Goal: Task Accomplishment & Management: Manage account settings

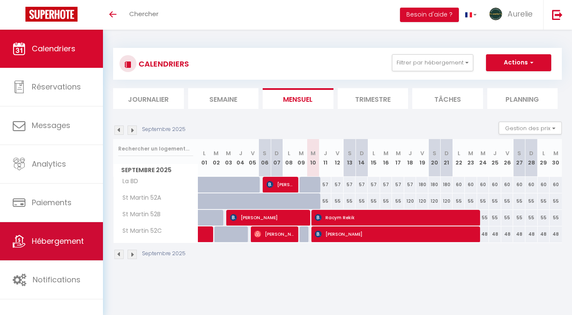
click at [74, 248] on link "Hébergement" at bounding box center [51, 241] width 103 height 38
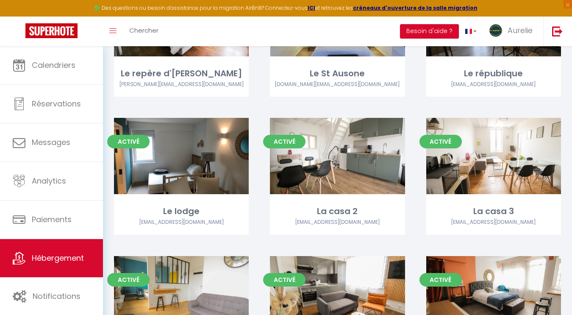
scroll to position [1807, 0]
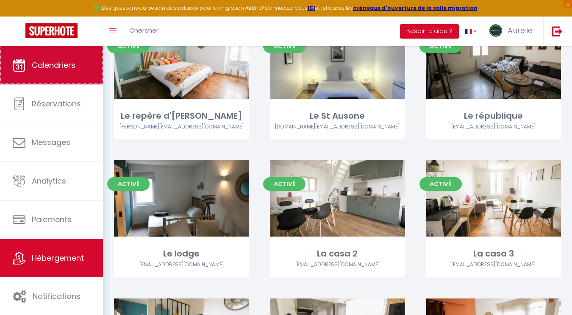
click at [58, 68] on span "Calendriers" at bounding box center [54, 65] width 44 height 11
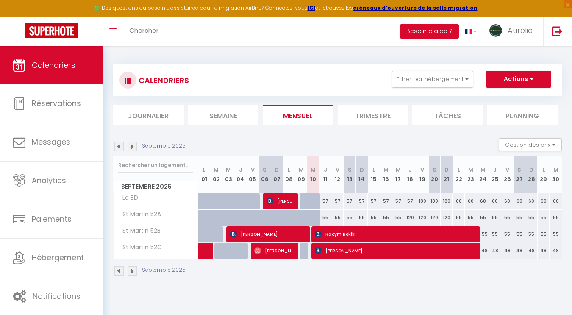
click at [316, 200] on div at bounding box center [318, 206] width 12 height 16
type input "57"
type input "Mer 10 Septembre 2025"
type input "Jeu 11 Septembre 2025"
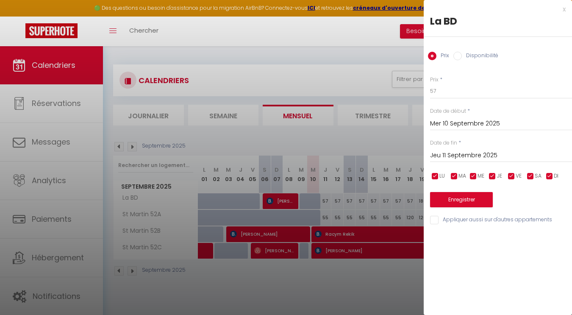
click at [460, 54] on input "Disponibilité" at bounding box center [458, 56] width 8 height 8
radio input "true"
radio input "false"
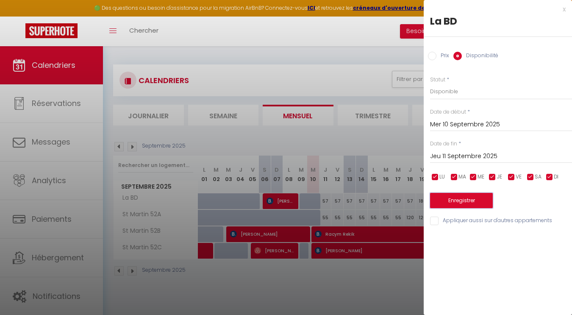
click at [459, 202] on button "Enregistrer" at bounding box center [461, 200] width 63 height 15
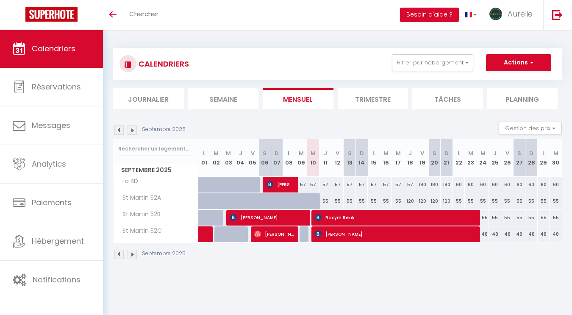
click at [134, 130] on img at bounding box center [132, 129] width 9 height 9
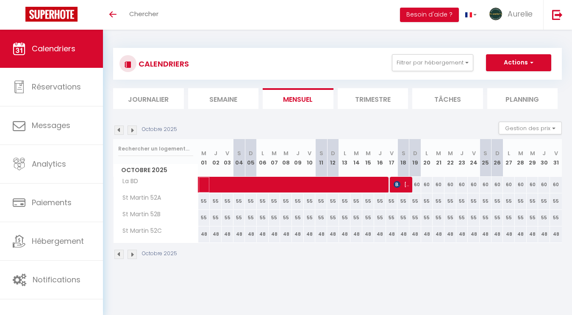
click at [419, 185] on span at bounding box center [362, 185] width 312 height 16
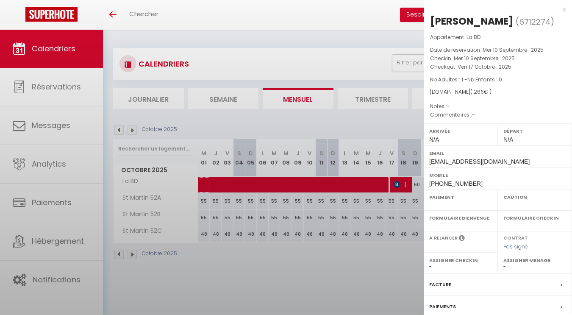
select select "OK"
select select "0"
select select "1"
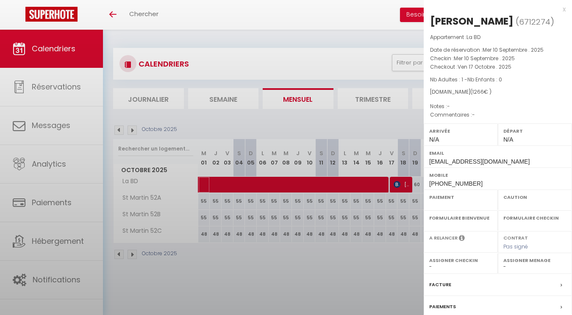
select select
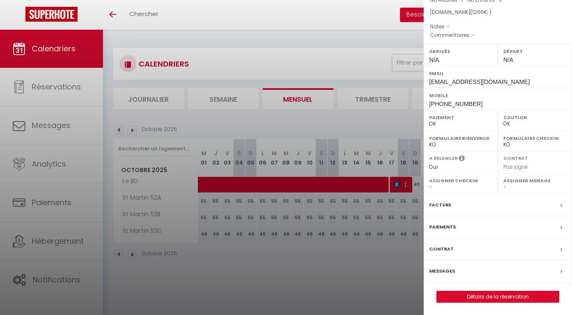
click at [407, 203] on div at bounding box center [286, 157] width 572 height 315
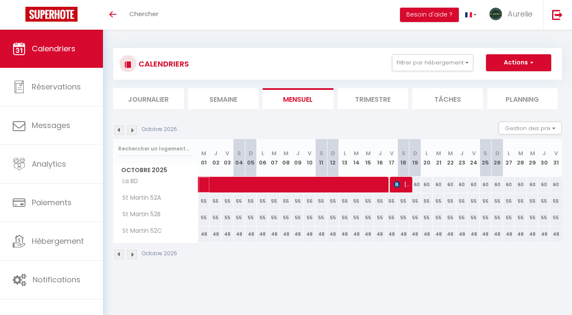
click at [465, 179] on span at bounding box center [362, 185] width 312 height 16
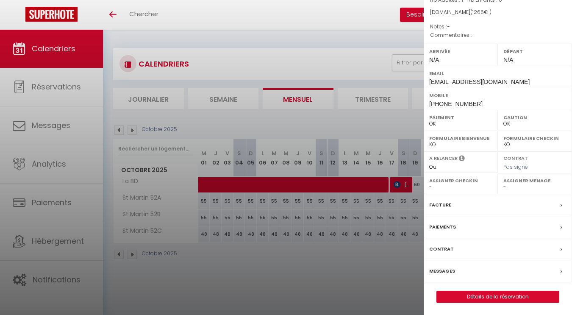
click at [413, 229] on div at bounding box center [286, 157] width 572 height 315
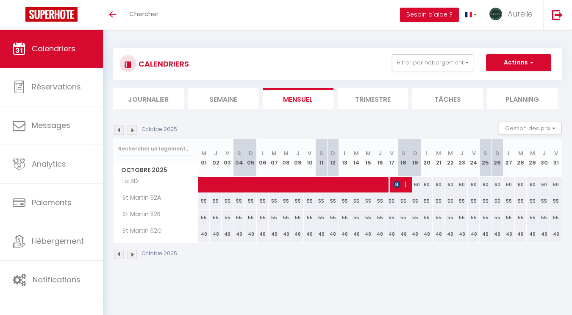
click at [522, 185] on div "60" at bounding box center [521, 185] width 12 height 16
type input "60"
type input "Mar 28 Octobre 2025"
type input "Mer 29 Octobre 2025"
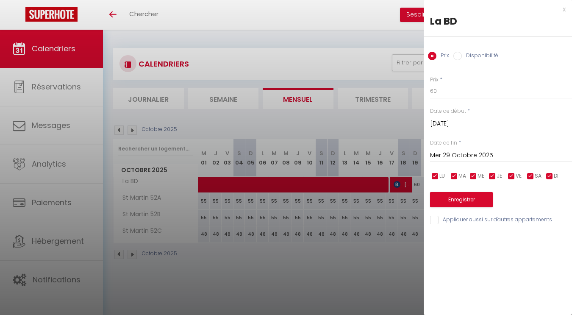
click at [445, 126] on input "Mar 28 Octobre 2025" at bounding box center [501, 123] width 142 height 11
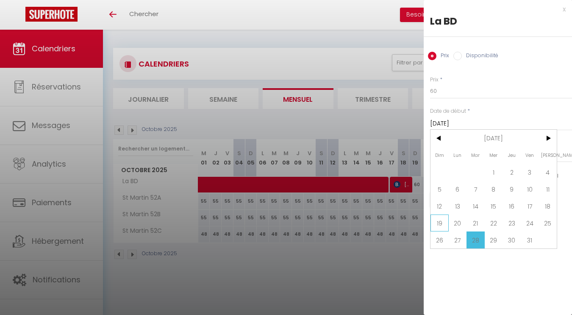
click at [441, 225] on span "19" at bounding box center [440, 222] width 18 height 17
type input "Dim 19 Octobre 2025"
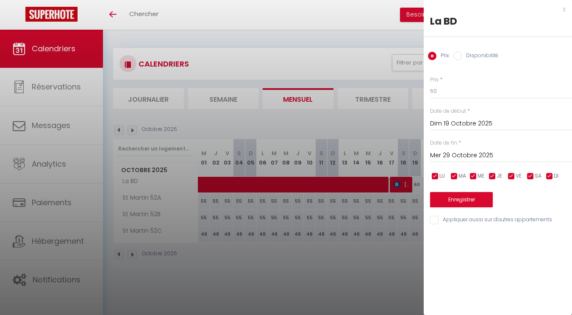
click at [464, 153] on input "Mer 29 Octobre 2025" at bounding box center [501, 155] width 142 height 11
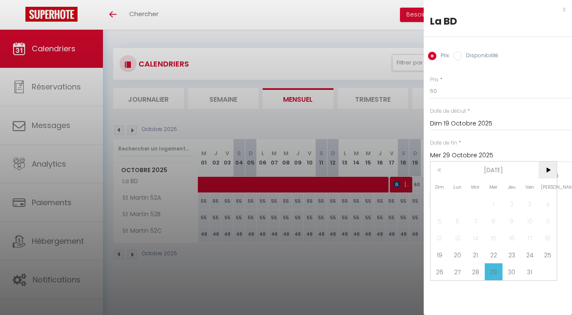
click at [551, 170] on span ">" at bounding box center [548, 169] width 18 height 17
click at [512, 255] on span "20" at bounding box center [512, 254] width 18 height 17
type input "Jeu 20 Novembre 2025"
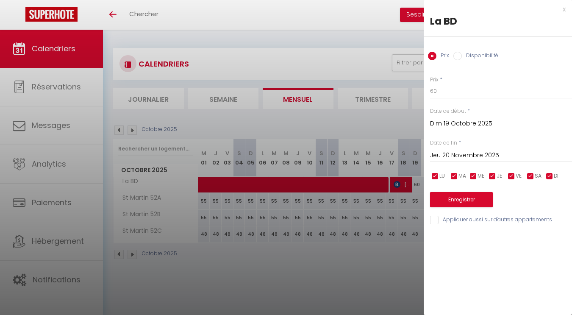
click at [456, 58] on input "Disponibilité" at bounding box center [458, 56] width 8 height 8
radio input "true"
radio input "false"
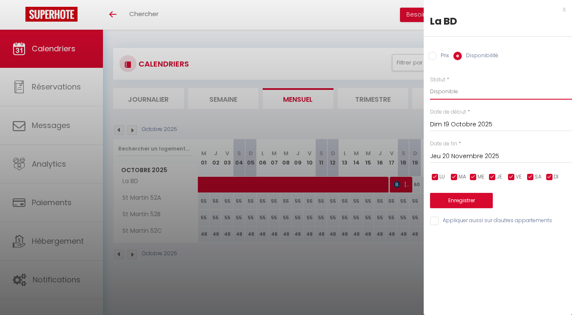
select select "0"
click option "Indisponible" at bounding box center [0, 0] width 0 height 0
click at [448, 200] on button "Enregistrer" at bounding box center [461, 200] width 63 height 15
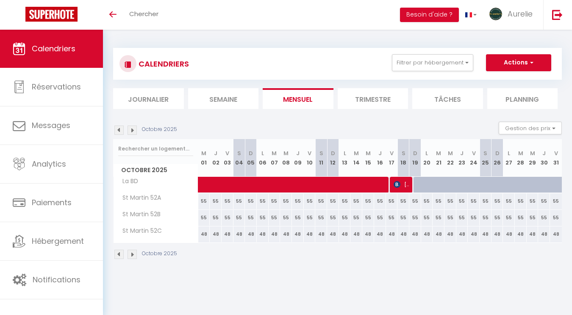
click at [437, 54] on div "CALENDRIERS Filtrer par hébergement Tous (A1) Appartement grande terrasse centr…" at bounding box center [337, 64] width 449 height 32
click at [434, 63] on button "Filtrer par hébergement" at bounding box center [432, 62] width 81 height 17
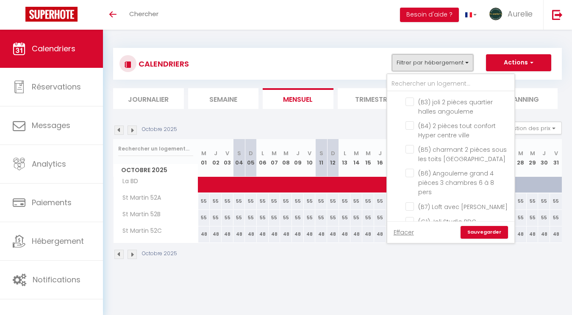
scroll to position [228, 0]
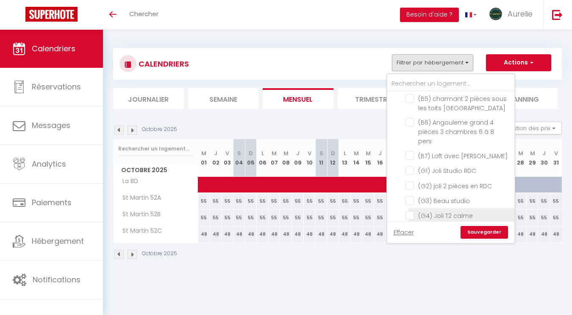
click at [410, 211] on li "(G4) Joli T2 calme" at bounding box center [462, 215] width 106 height 15
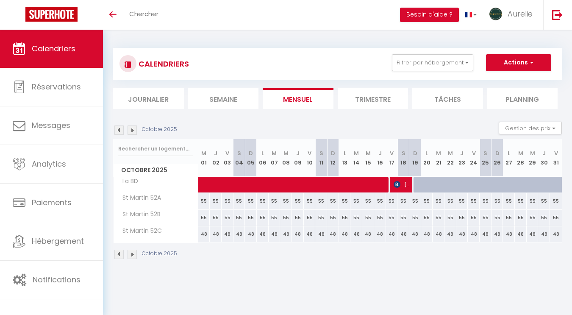
click at [437, 72] on div "CALENDRIERS Filtrer par hébergement Tous (A1) Appartement grande terrasse centr…" at bounding box center [338, 63] width 436 height 19
click at [437, 63] on button "Filtrer par hébergement" at bounding box center [432, 62] width 81 height 17
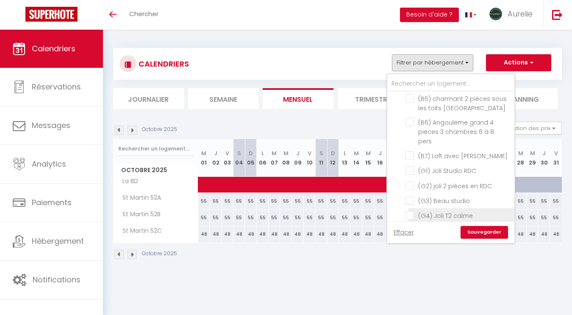
click at [411, 211] on input "(G4) Joli T2 calme" at bounding box center [459, 215] width 106 height 8
checkbox input "true"
checkbox input "false"
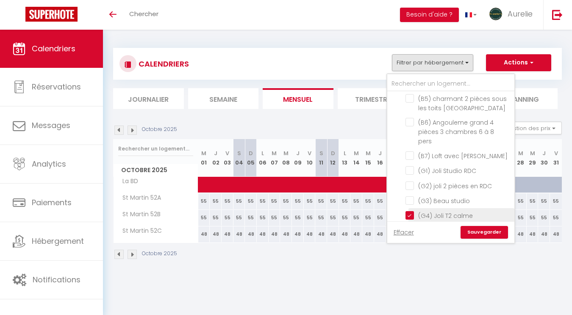
checkbox input "false"
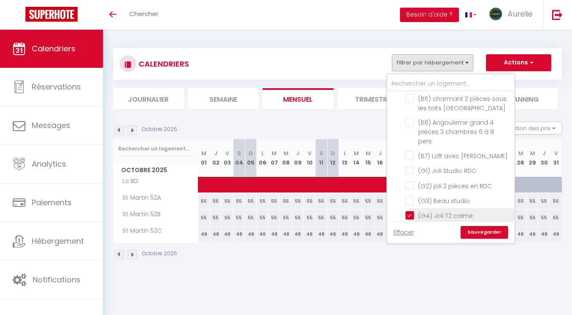
checkbox input "false"
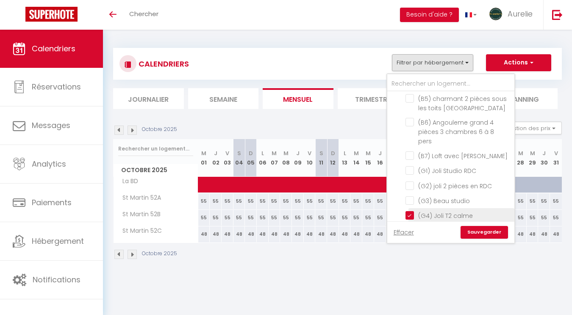
checkbox input "false"
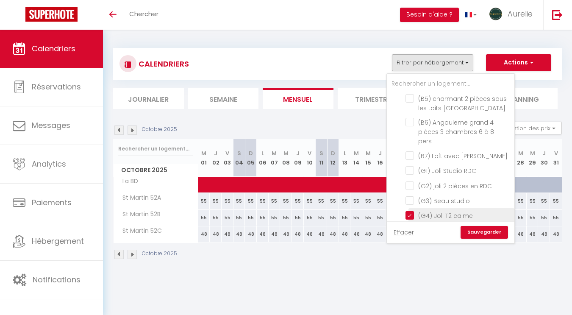
checkbox input "false"
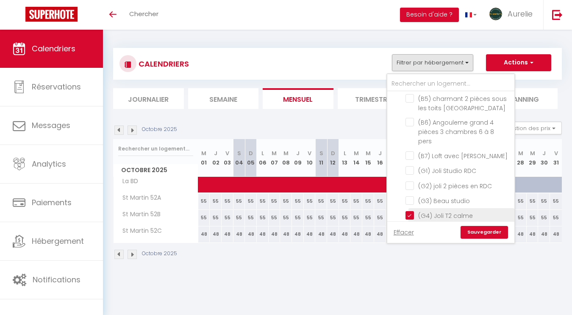
checkbox input "false"
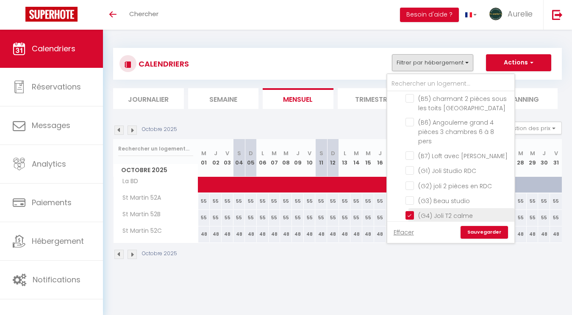
checkbox input "false"
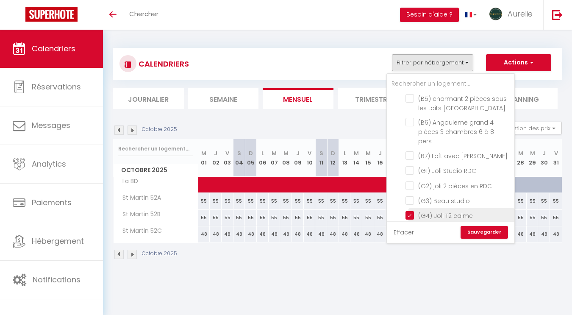
checkbox input "false"
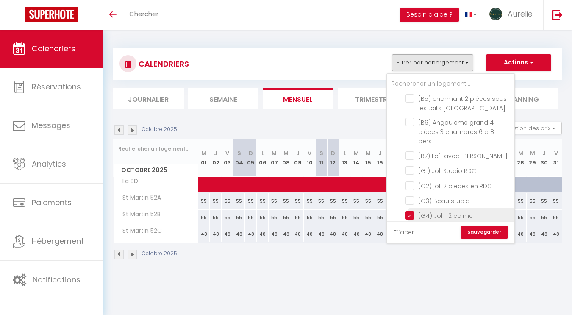
checkbox input "false"
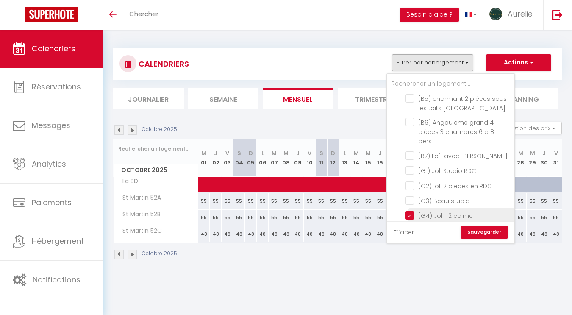
checkbox input "false"
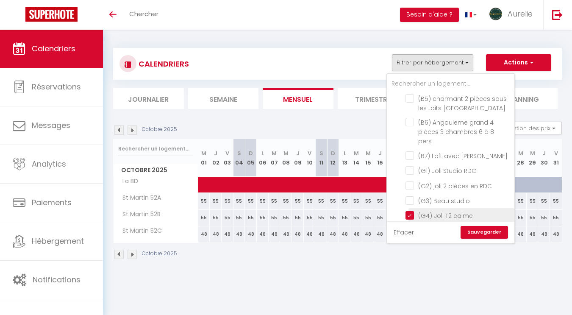
checkbox input "false"
click at [477, 230] on link "Sauvegarder" at bounding box center [484, 232] width 47 height 13
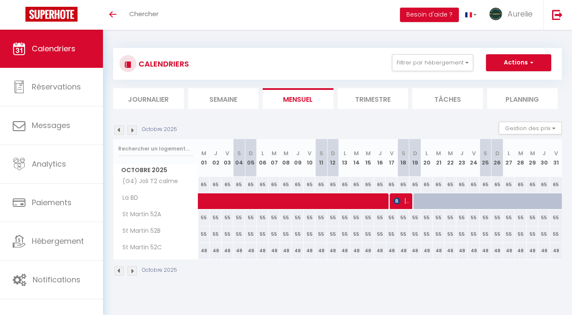
click at [122, 130] on img at bounding box center [118, 129] width 9 height 9
